Goal: Find specific page/section: Find specific page/section

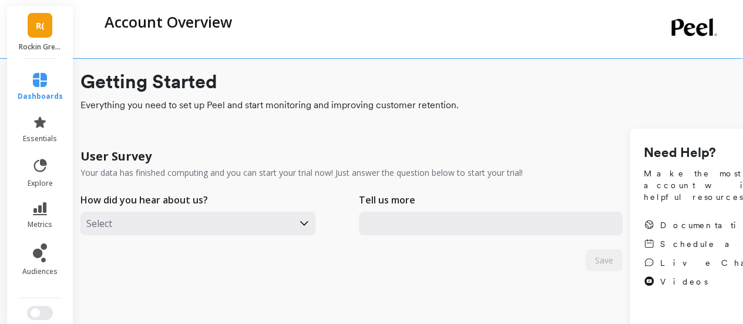
click at [35, 35] on link "R(" at bounding box center [40, 25] width 25 height 25
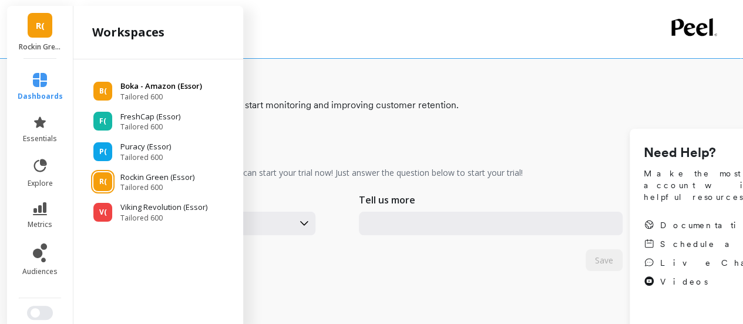
click at [126, 89] on p "Boka - Amazon (Essor)" at bounding box center [161, 86] width 82 height 12
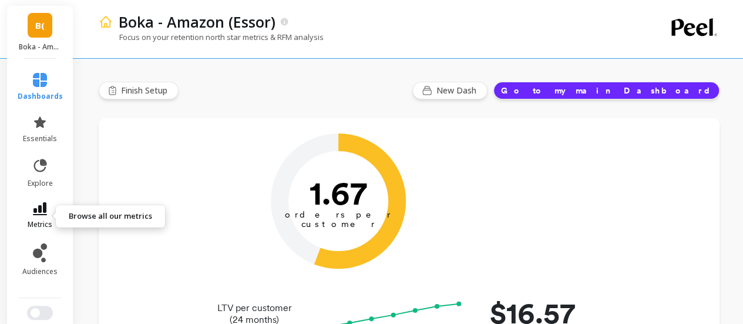
click at [35, 213] on icon at bounding box center [40, 208] width 14 height 13
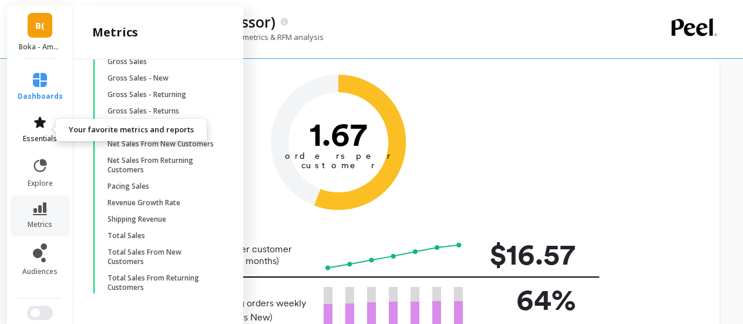
click at [38, 130] on link "essentials" at bounding box center [40, 129] width 45 height 28
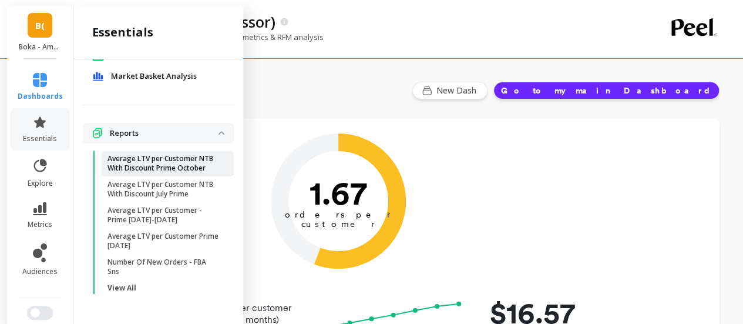
scroll to position [59, 0]
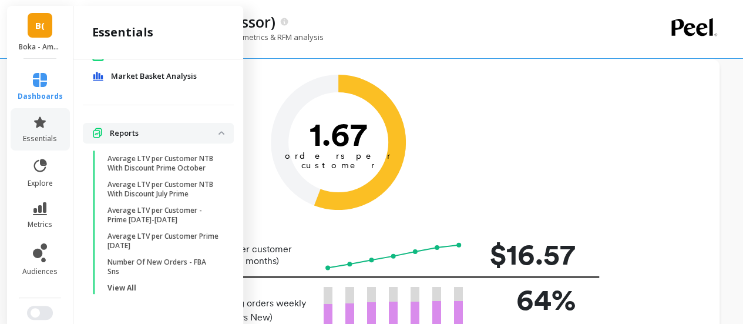
click at [128, 290] on p "View All" at bounding box center [122, 287] width 29 height 9
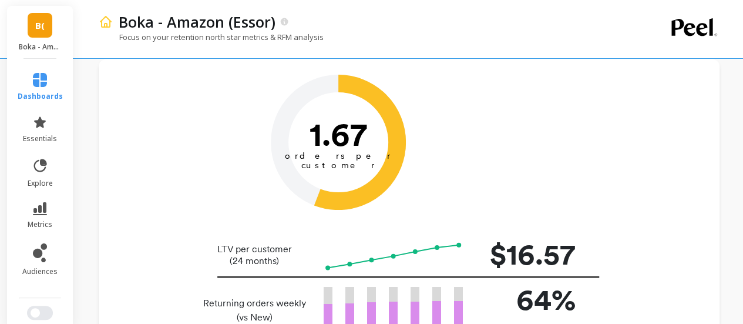
scroll to position [0, 0]
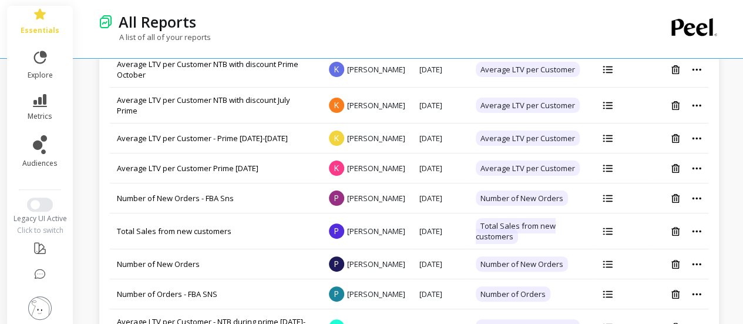
scroll to position [118, 0]
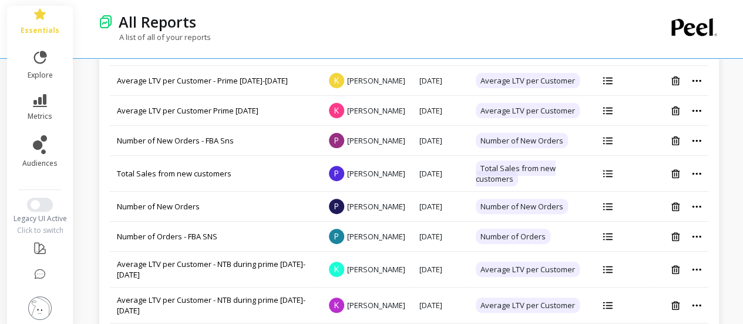
click at [31, 303] on img at bounding box center [40, 308] width 24 height 24
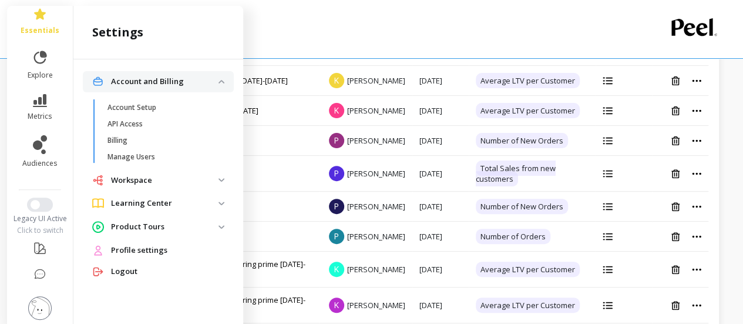
click at [31, 297] on img at bounding box center [40, 308] width 24 height 24
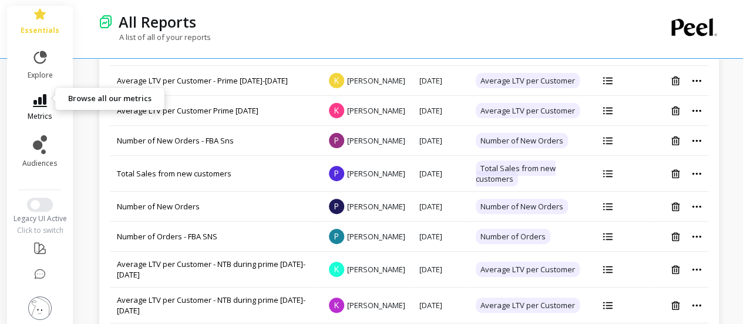
click at [34, 97] on icon at bounding box center [40, 100] width 14 height 13
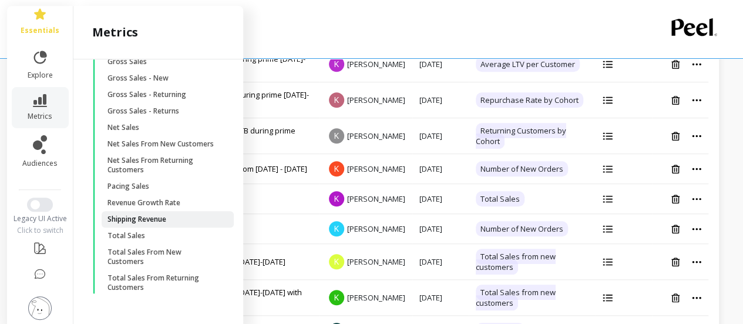
scroll to position [411, 0]
